Goal: Check status: Check status

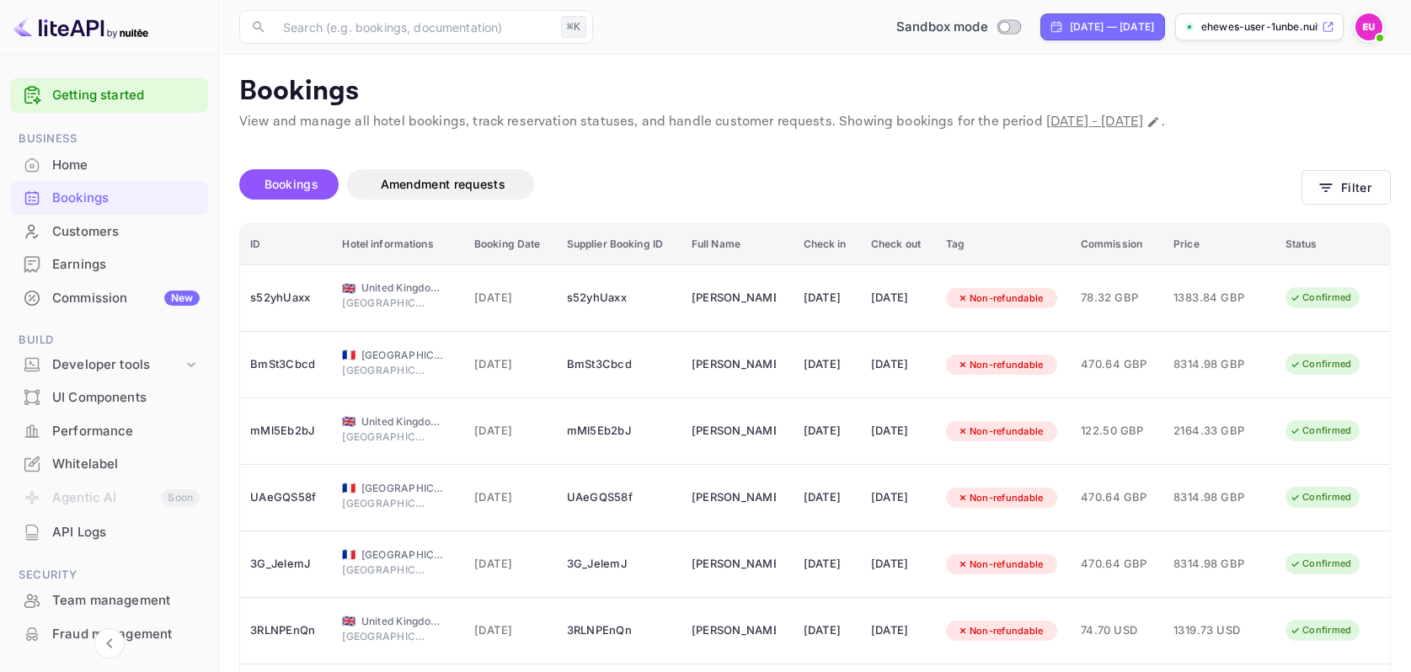
click at [151, 205] on div "Bookings" at bounding box center [125, 198] width 147 height 19
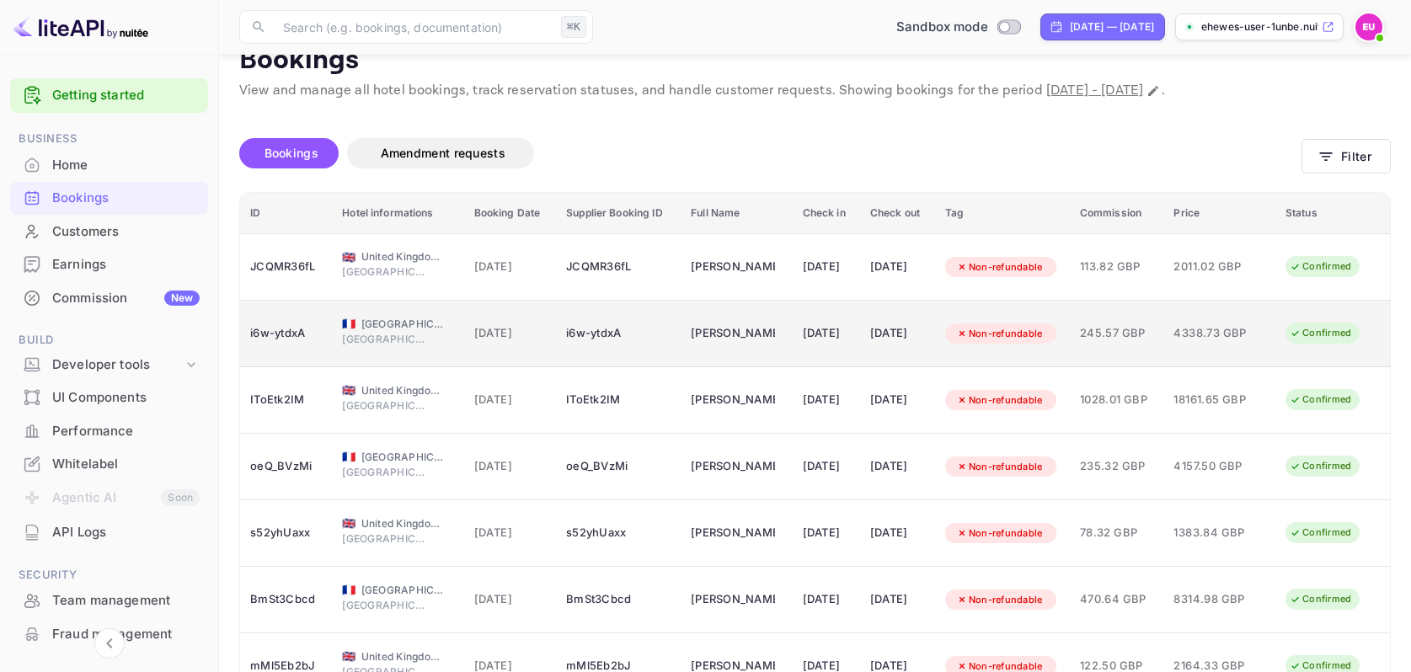
scroll to position [25, 0]
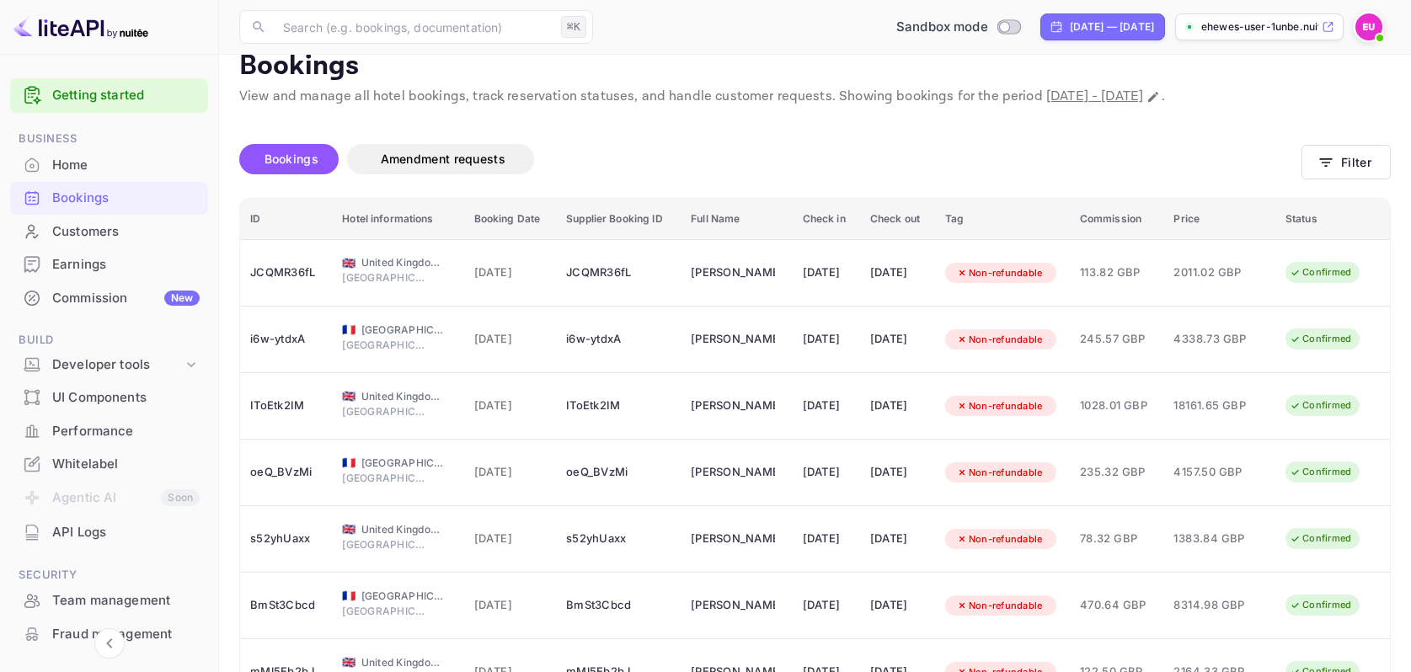
click at [76, 164] on div "Home" at bounding box center [125, 165] width 147 height 19
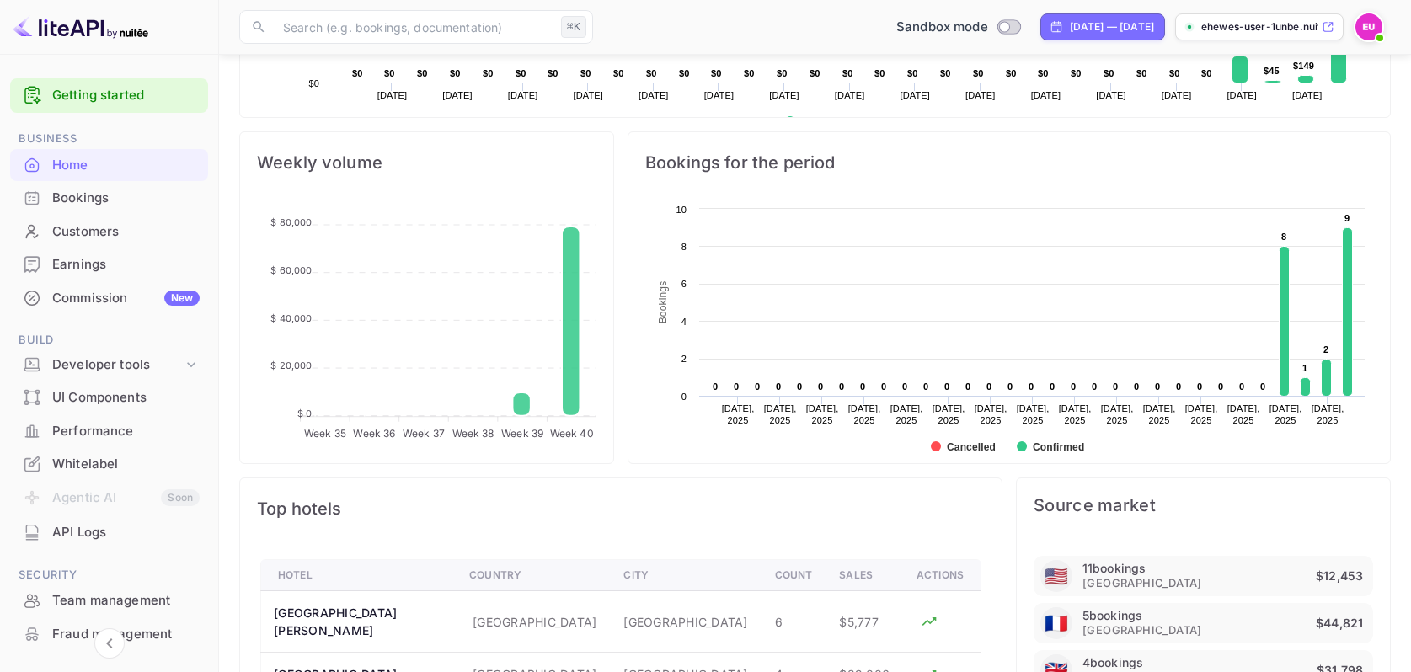
scroll to position [174, 0]
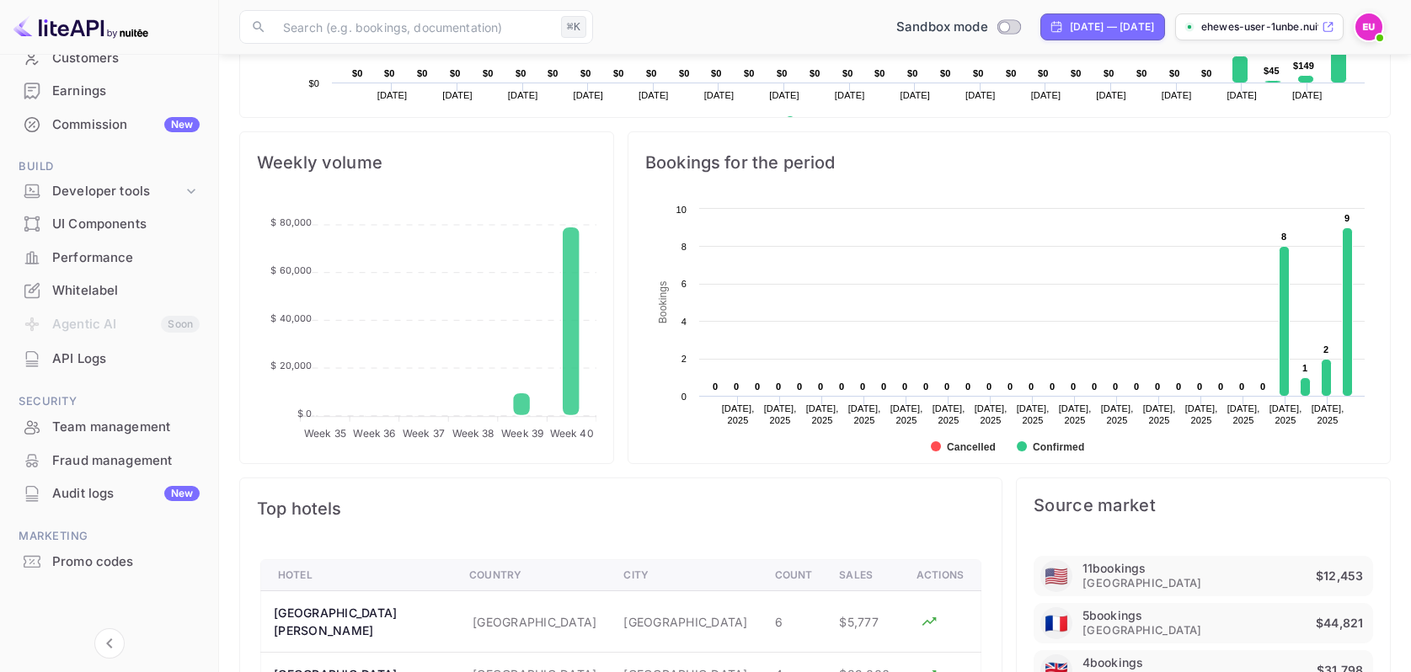
click at [142, 455] on div "Fraud management" at bounding box center [125, 460] width 147 height 19
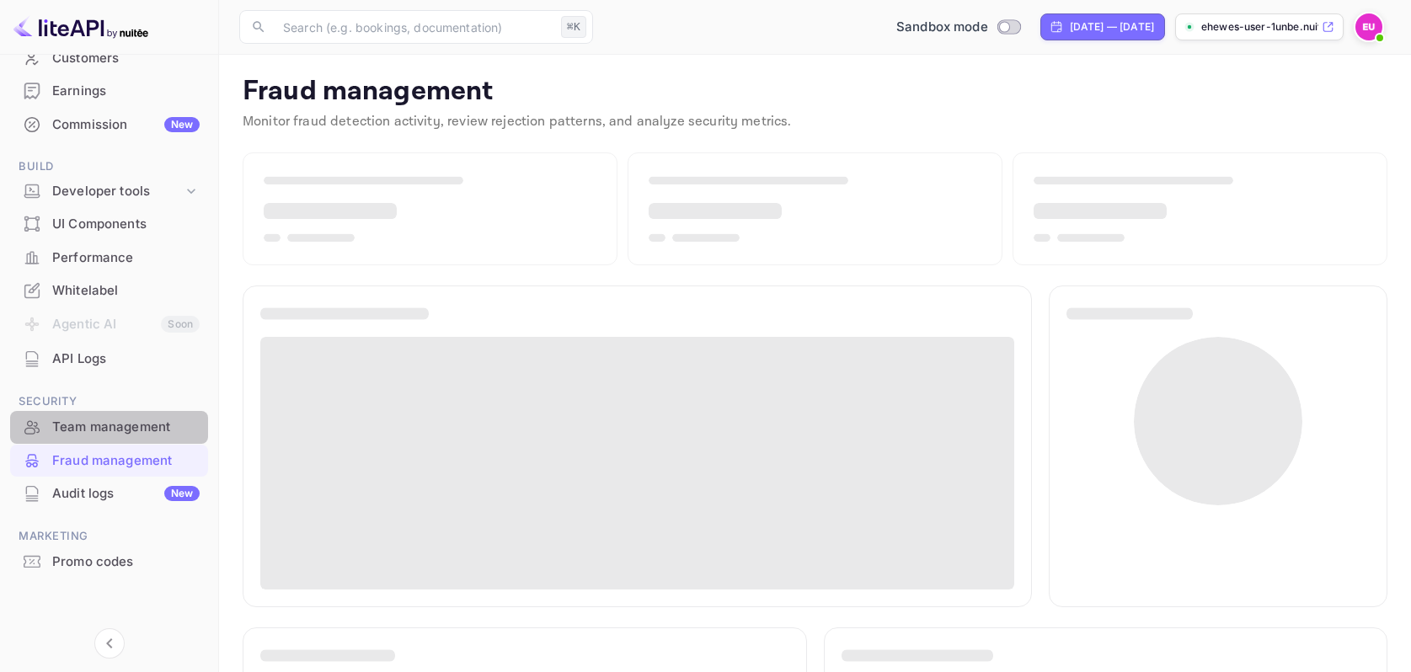
click at [161, 421] on div "Team management" at bounding box center [125, 427] width 147 height 19
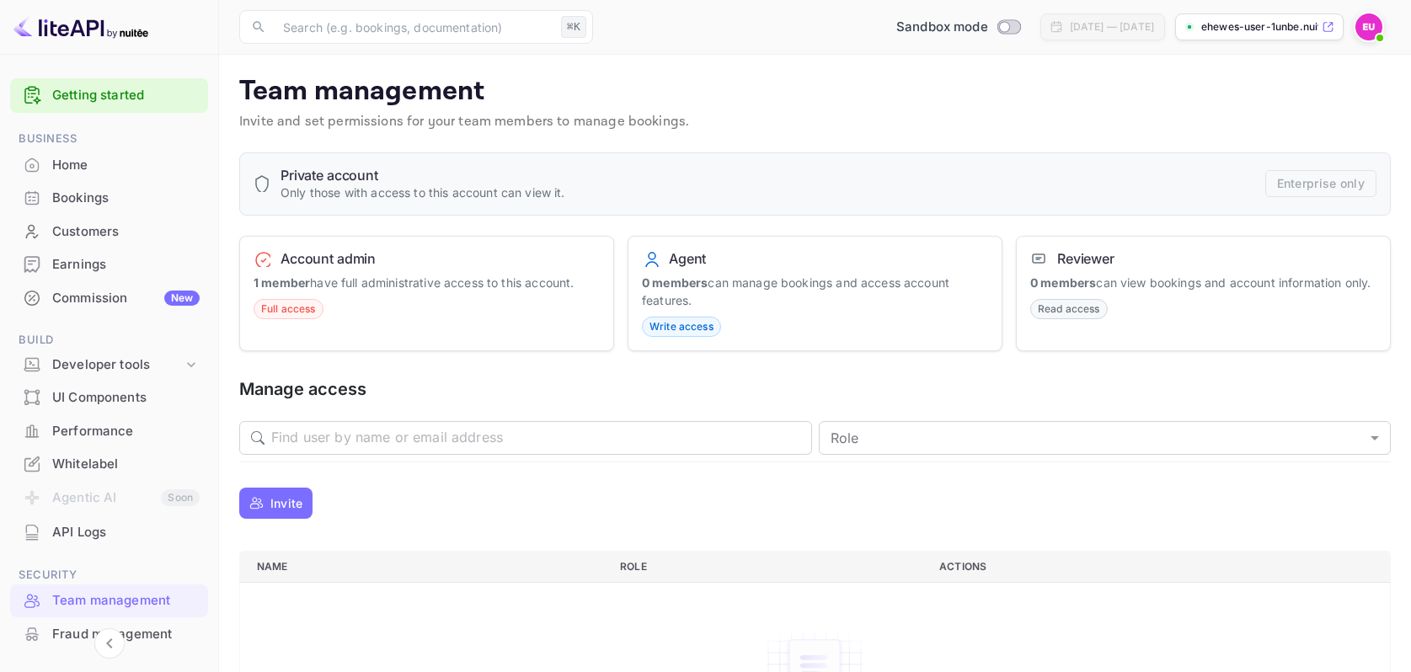
click at [112, 192] on div "Bookings" at bounding box center [125, 198] width 147 height 19
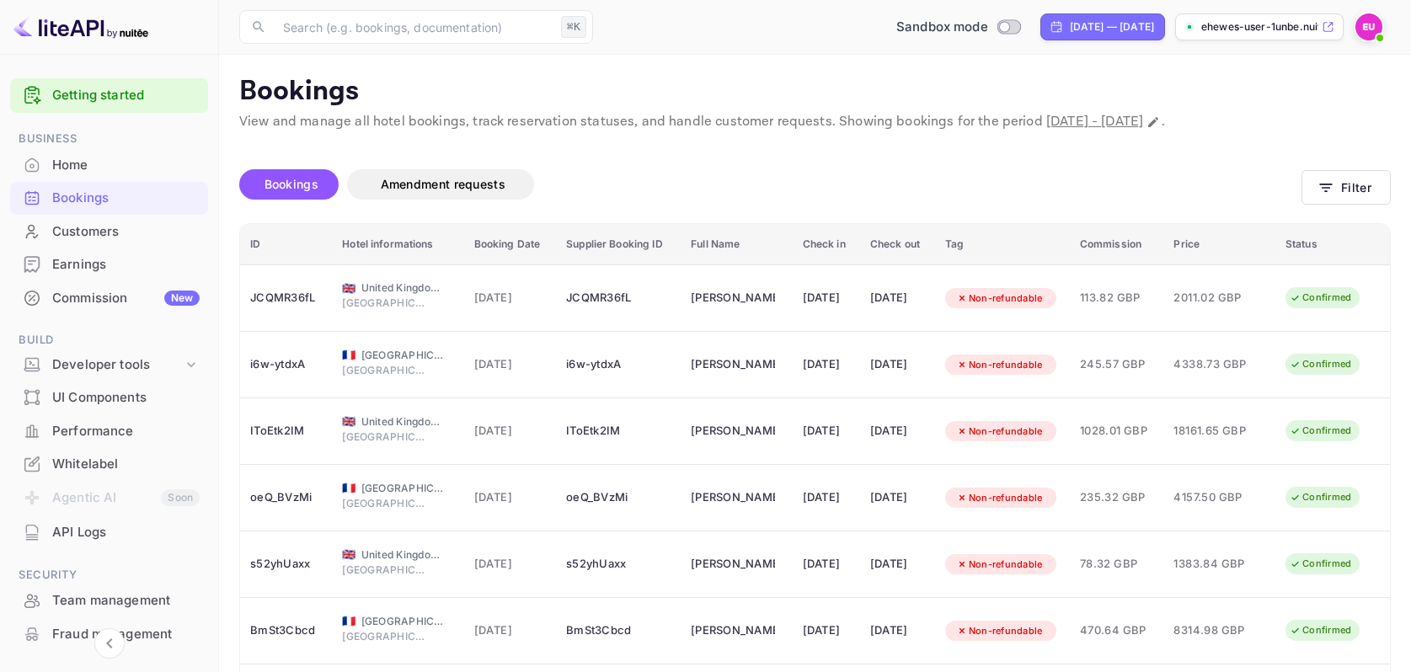
click at [93, 200] on div "Bookings" at bounding box center [125, 198] width 147 height 19
click at [701, 157] on div "Bookings Amendment requests" at bounding box center [770, 187] width 1062 height 71
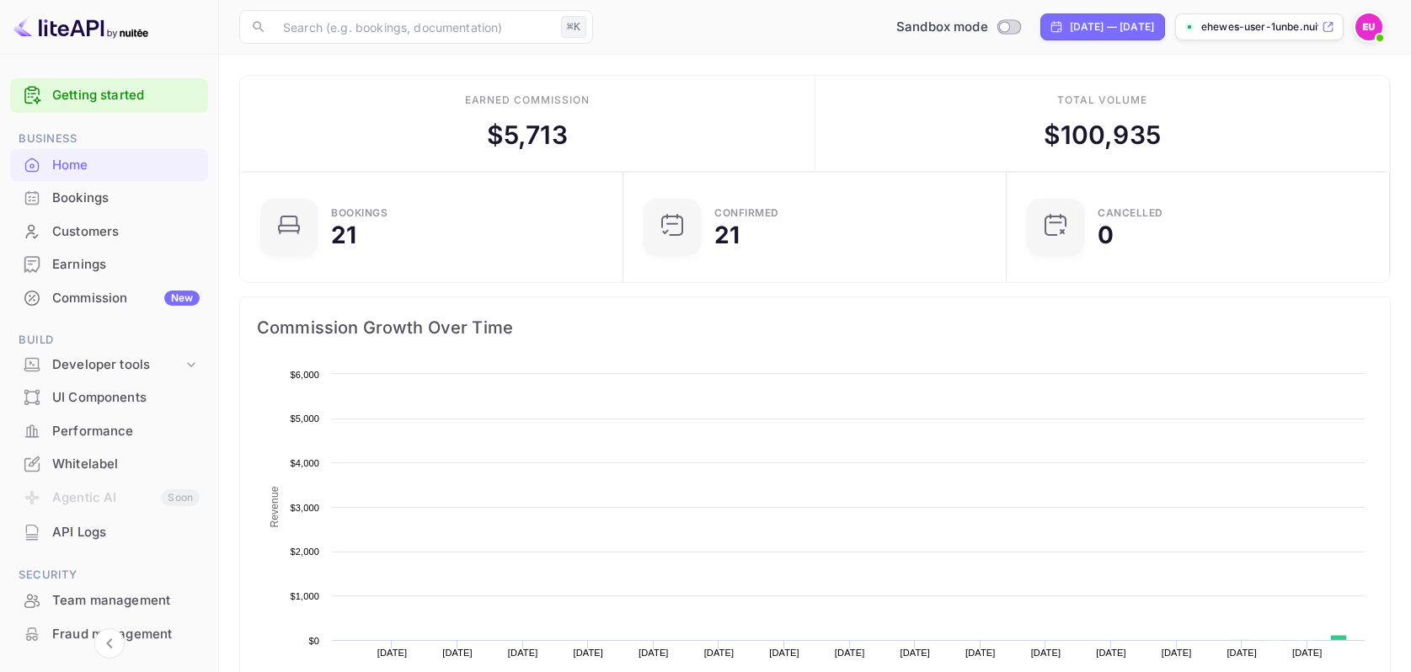
scroll to position [274, 373]
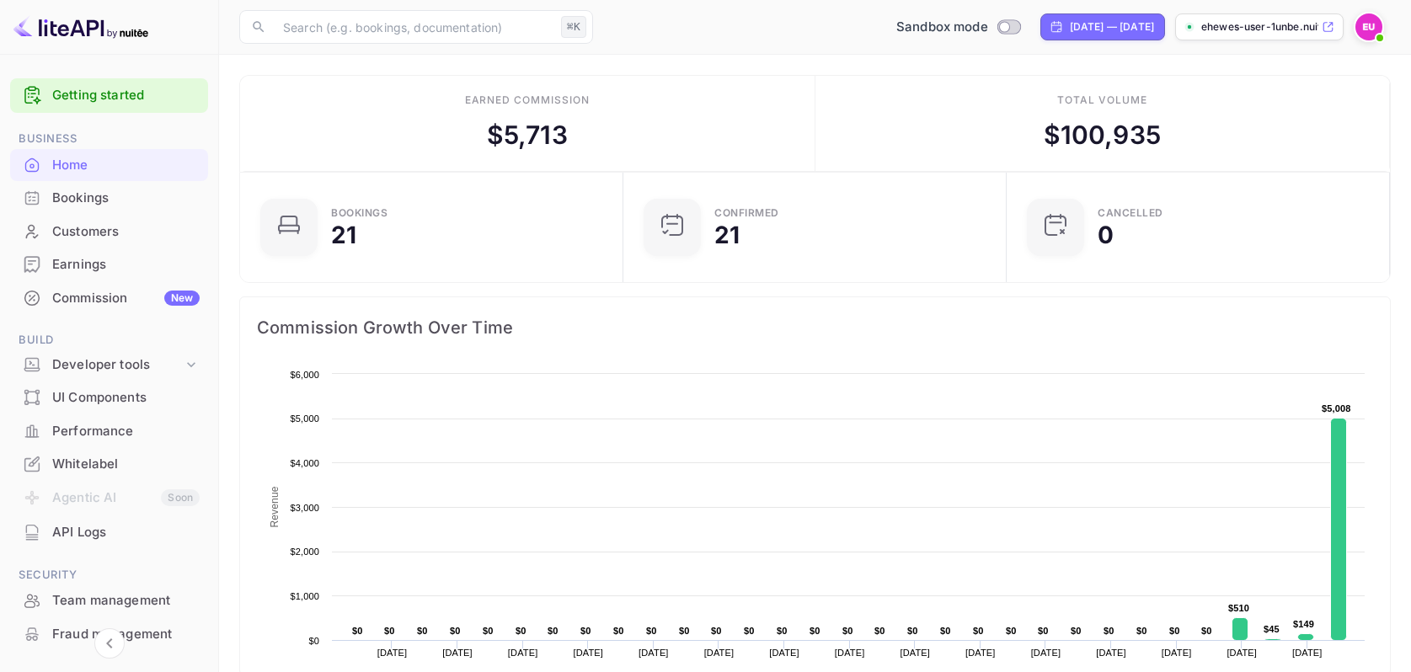
click at [151, 198] on div "Bookings" at bounding box center [125, 198] width 147 height 19
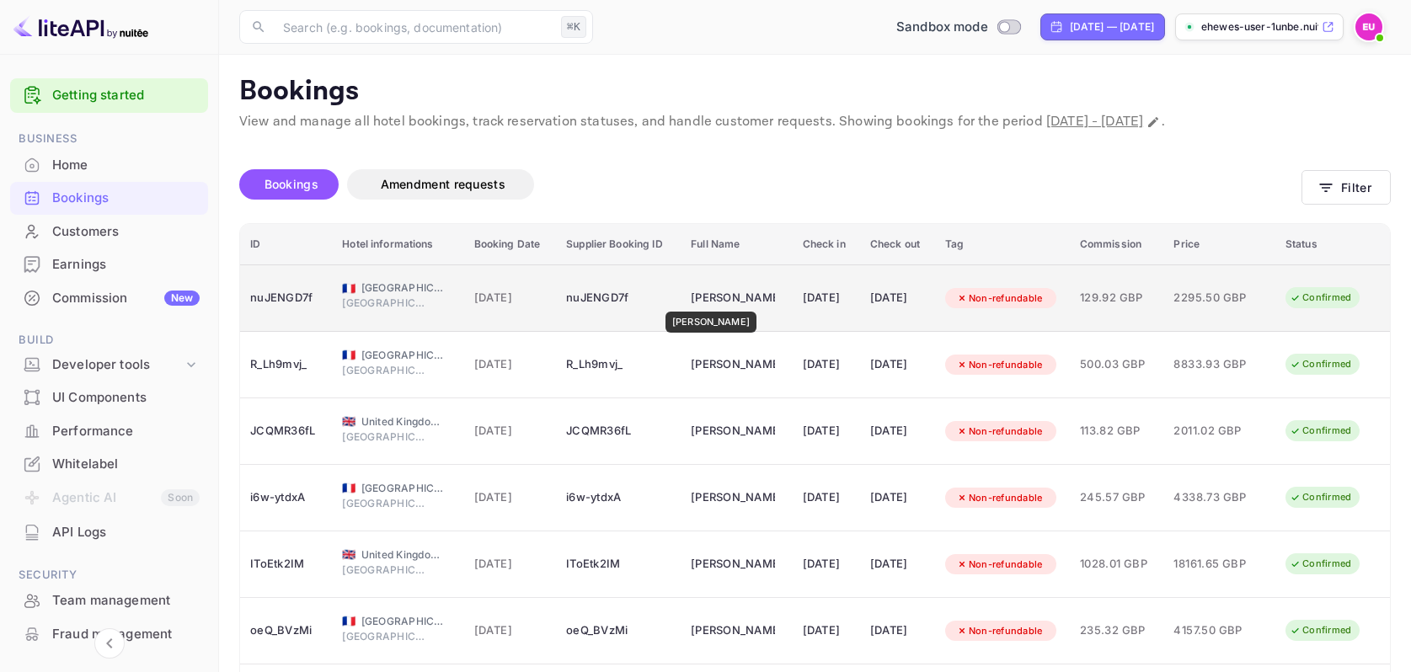
click at [694, 300] on div "[PERSON_NAME]" at bounding box center [733, 298] width 84 height 27
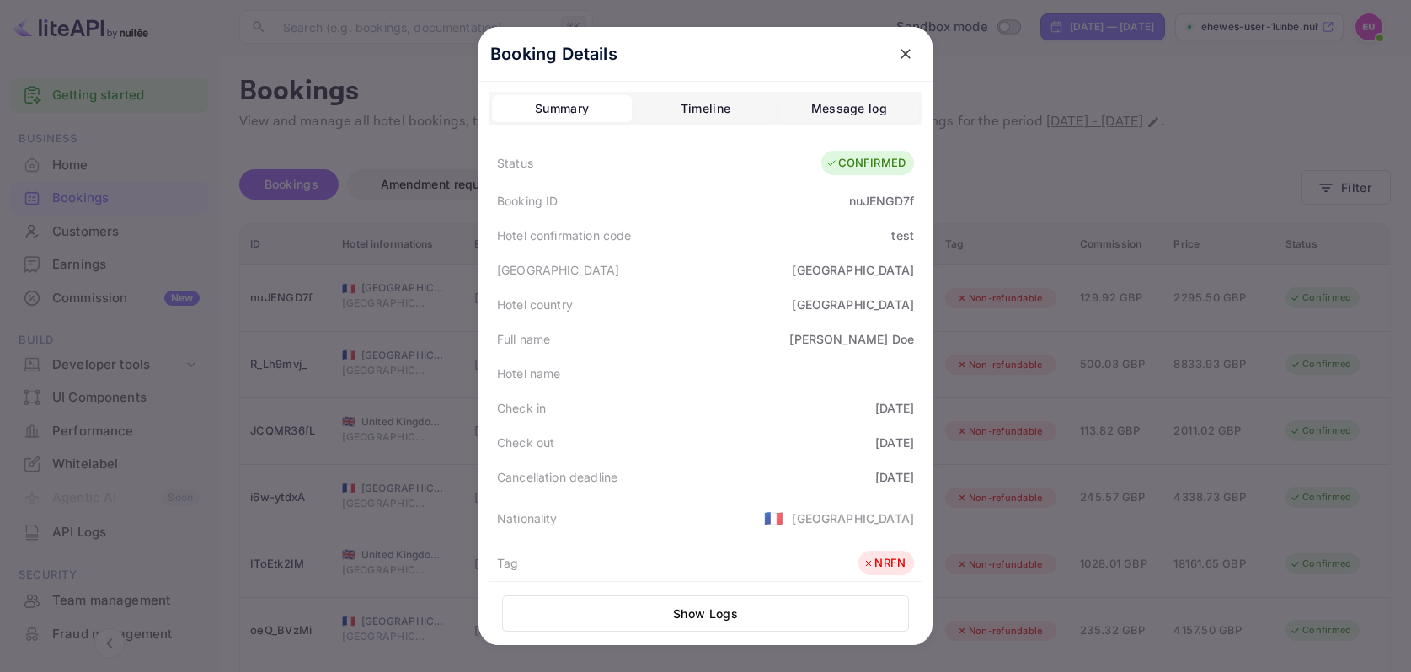
click at [906, 57] on icon "close" at bounding box center [905, 53] width 17 height 17
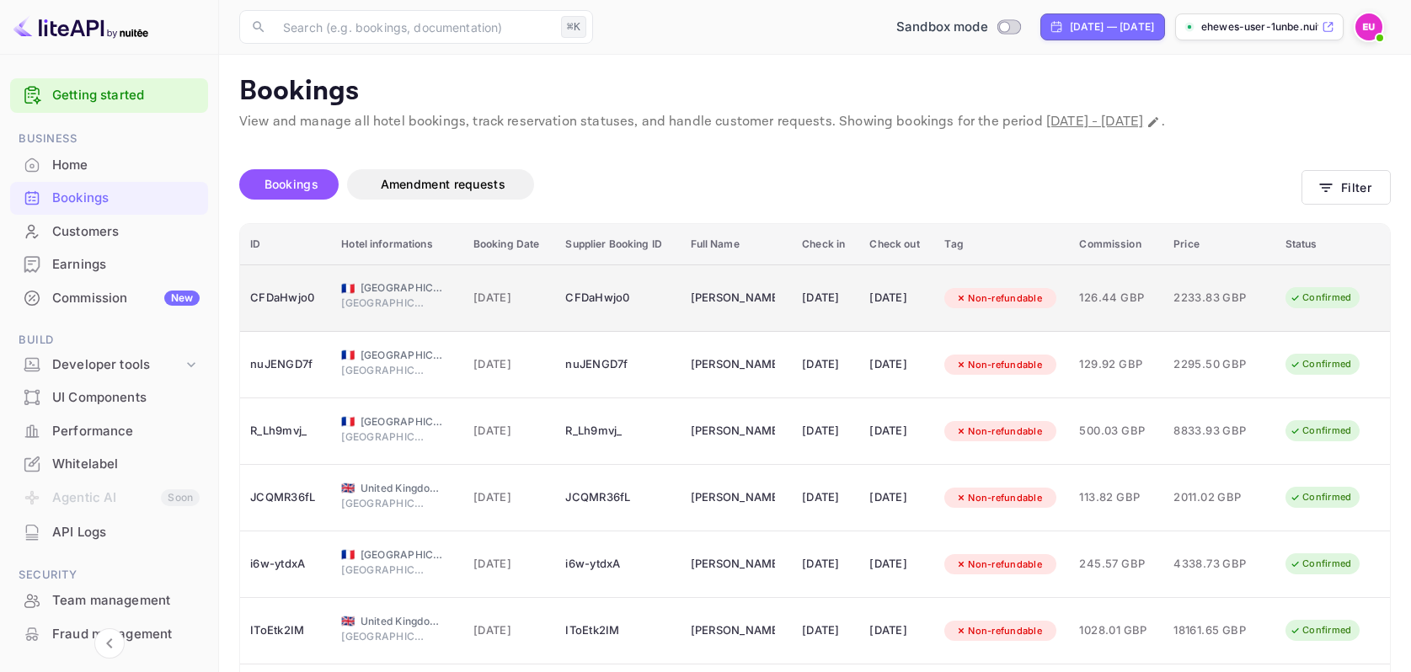
click at [681, 294] on td "[PERSON_NAME]" at bounding box center [737, 297] width 112 height 67
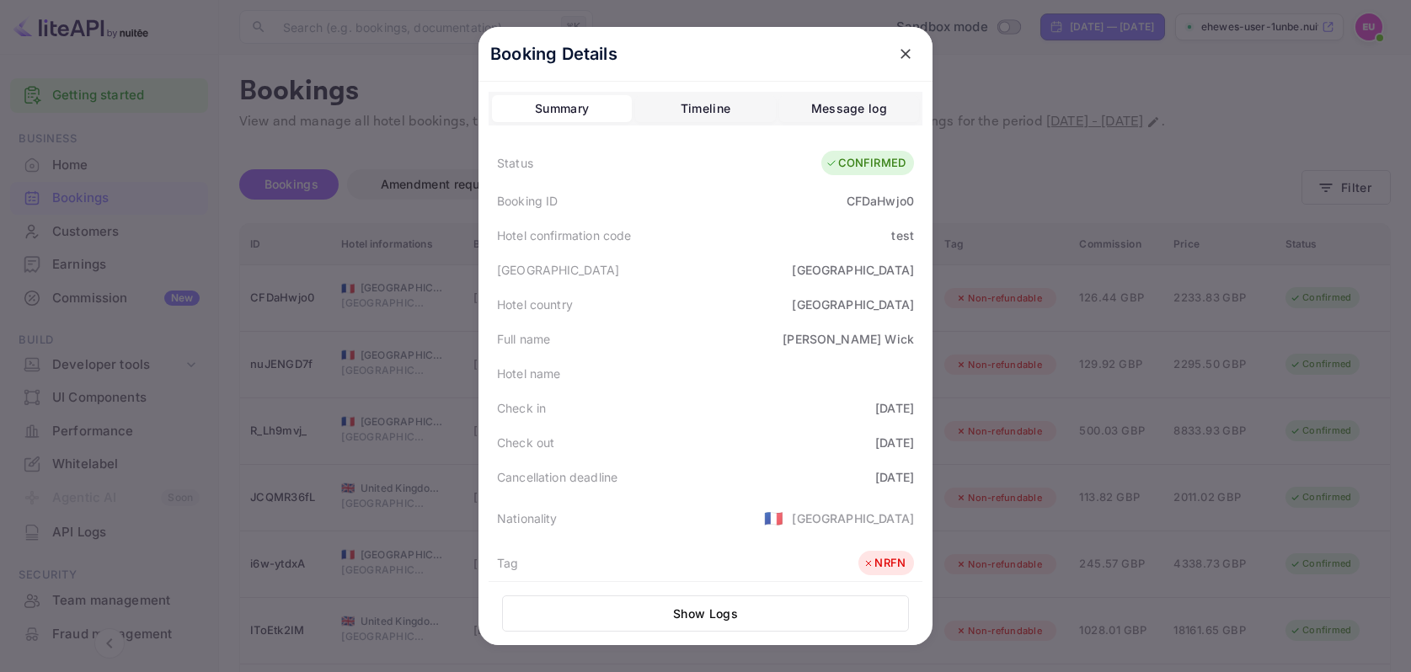
click at [901, 61] on icon "close" at bounding box center [905, 53] width 17 height 17
